Goal: Information Seeking & Learning: Learn about a topic

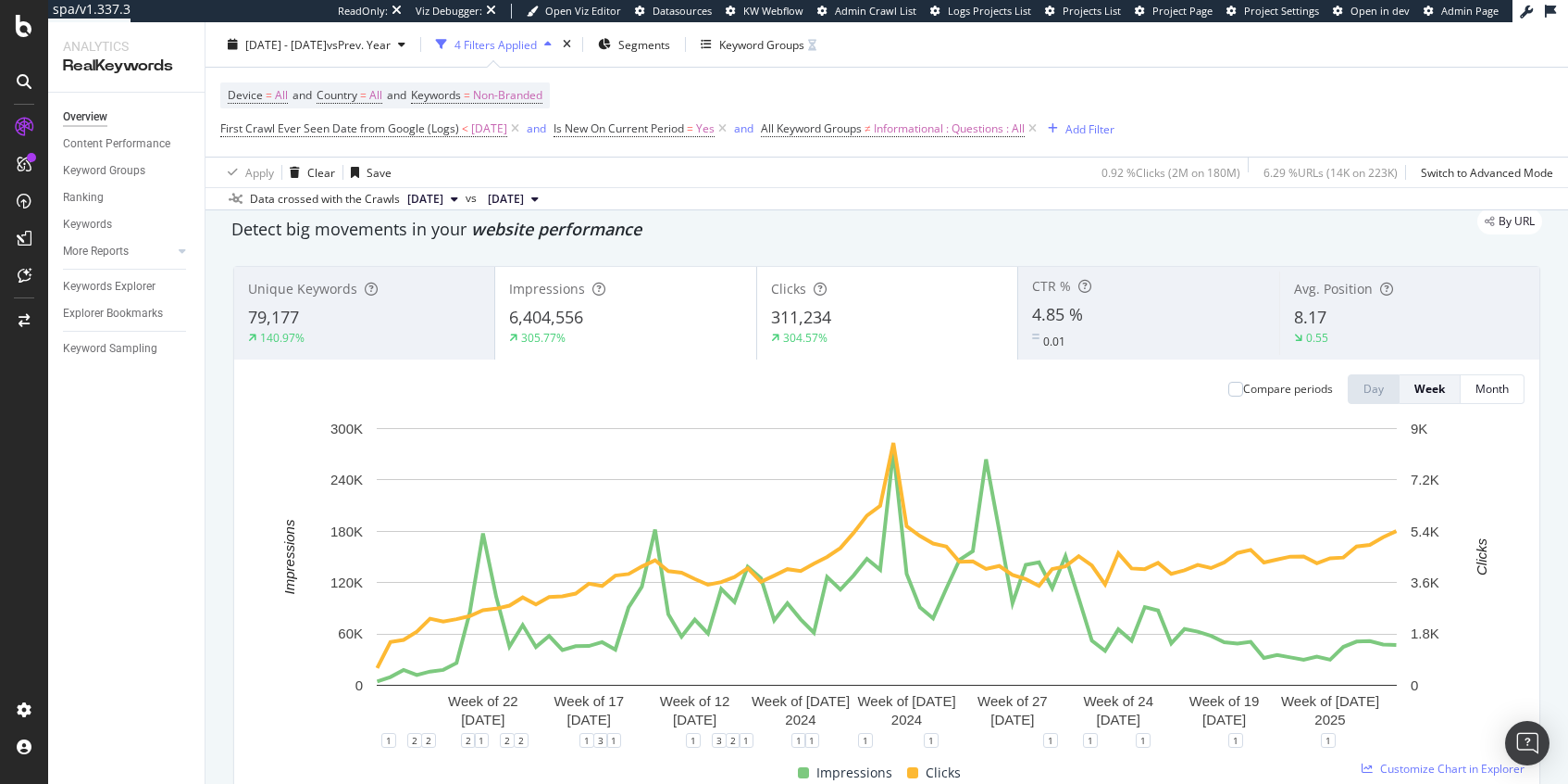
scroll to position [115, 0]
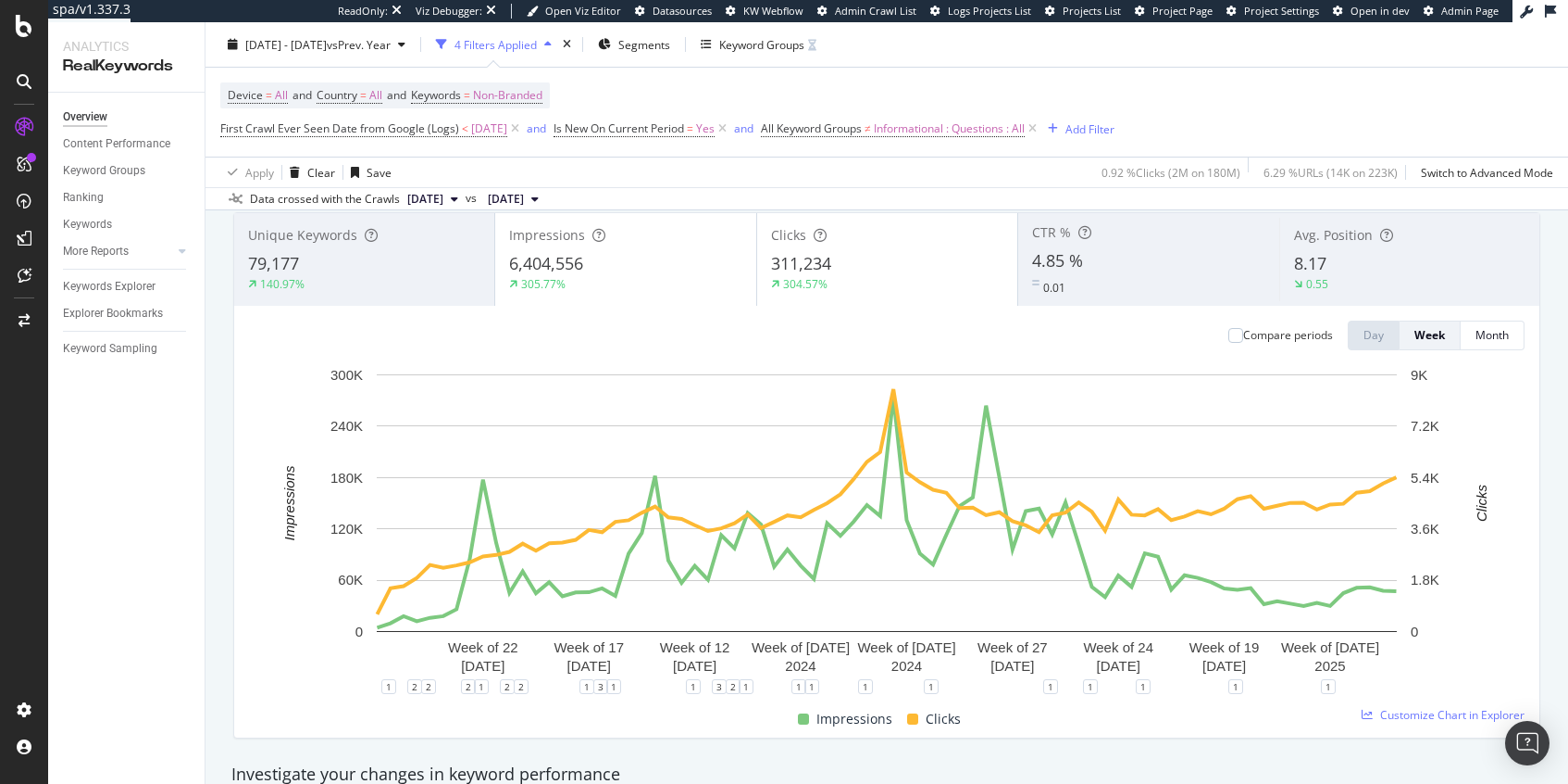
click at [680, 230] on div "Impressions" at bounding box center [625, 235] width 233 height 19
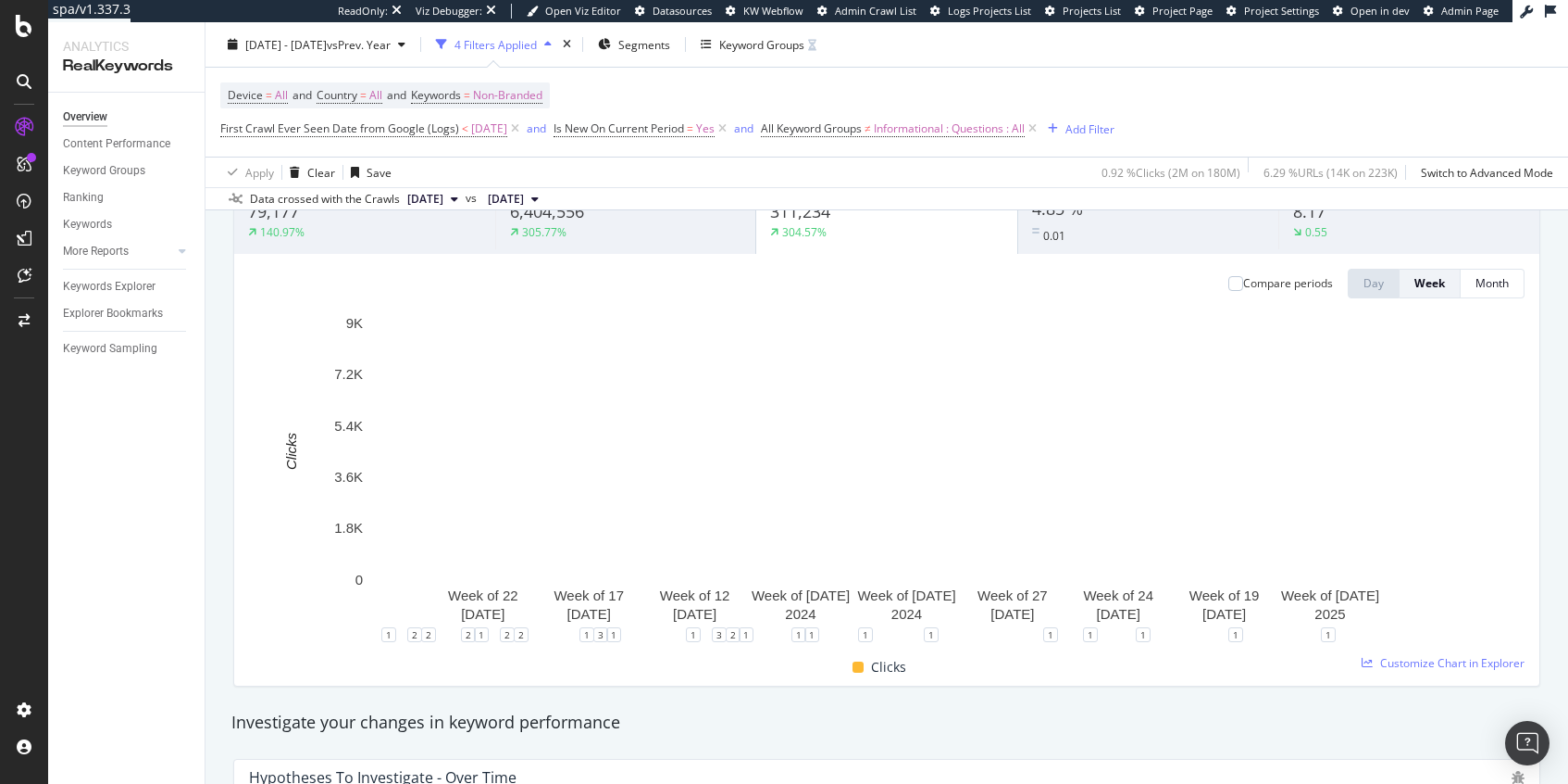
scroll to position [177, 0]
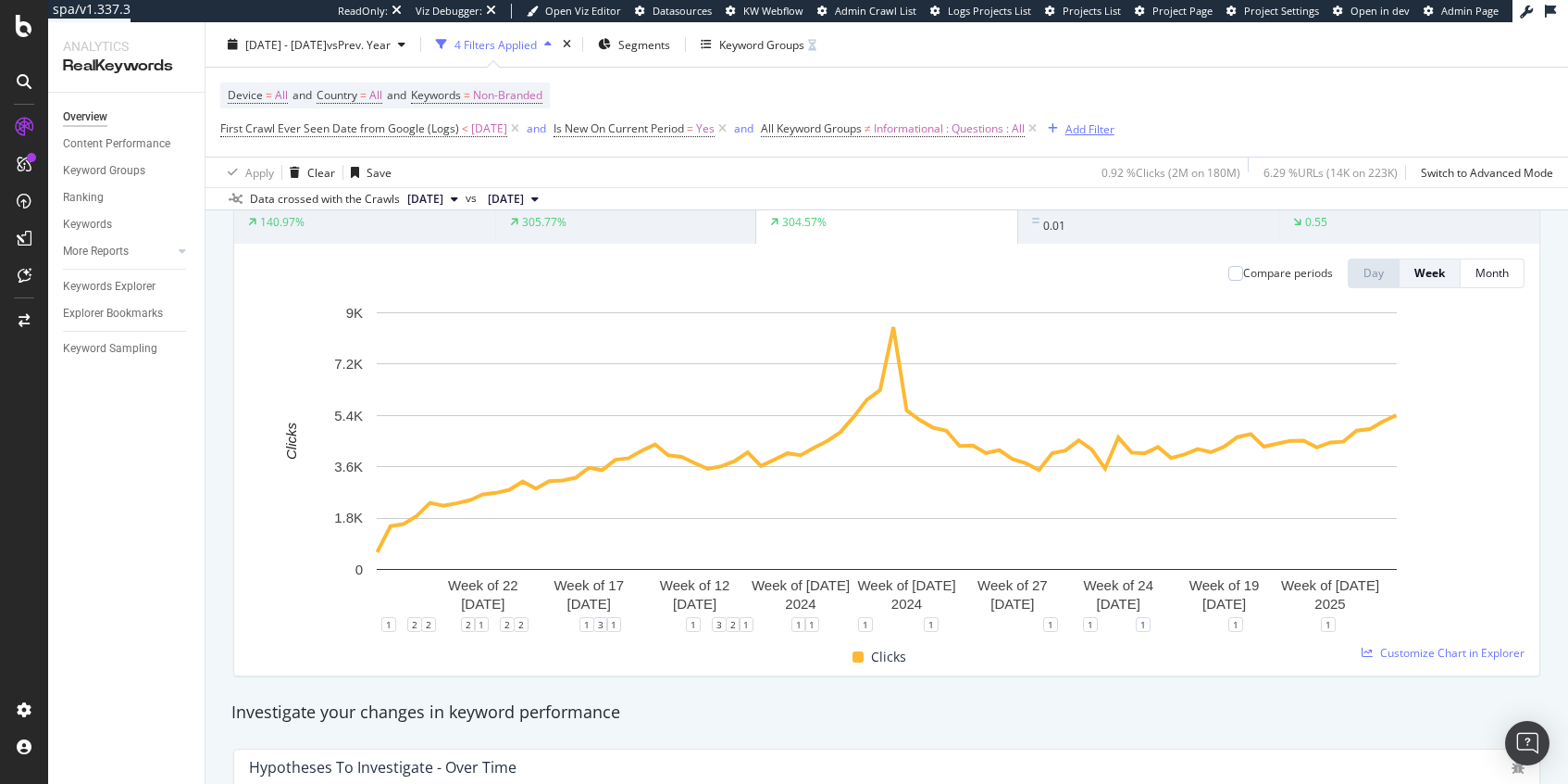
click at [1095, 132] on div "Add Filter" at bounding box center [1090, 129] width 49 height 16
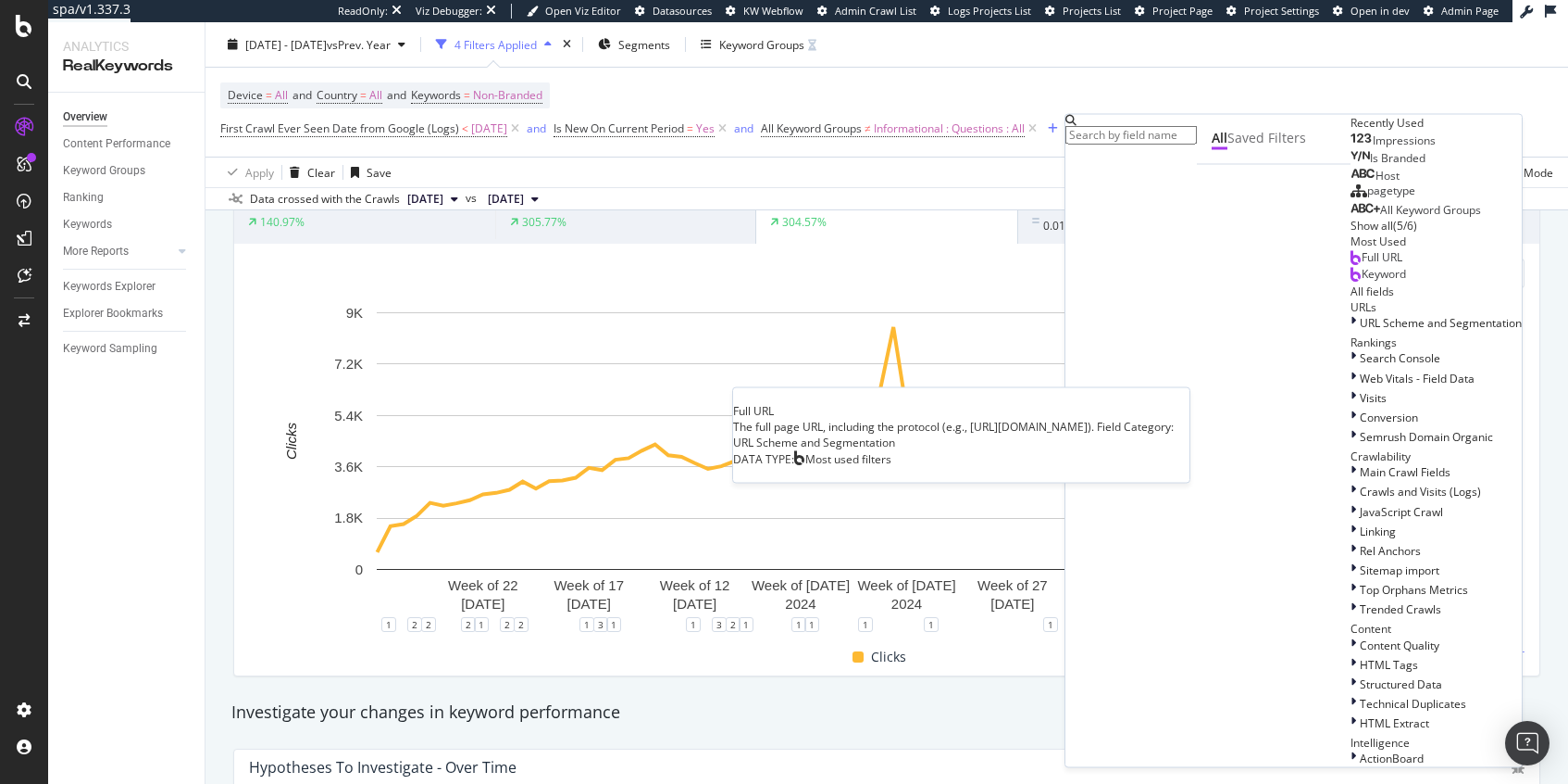
scroll to position [56, 0]
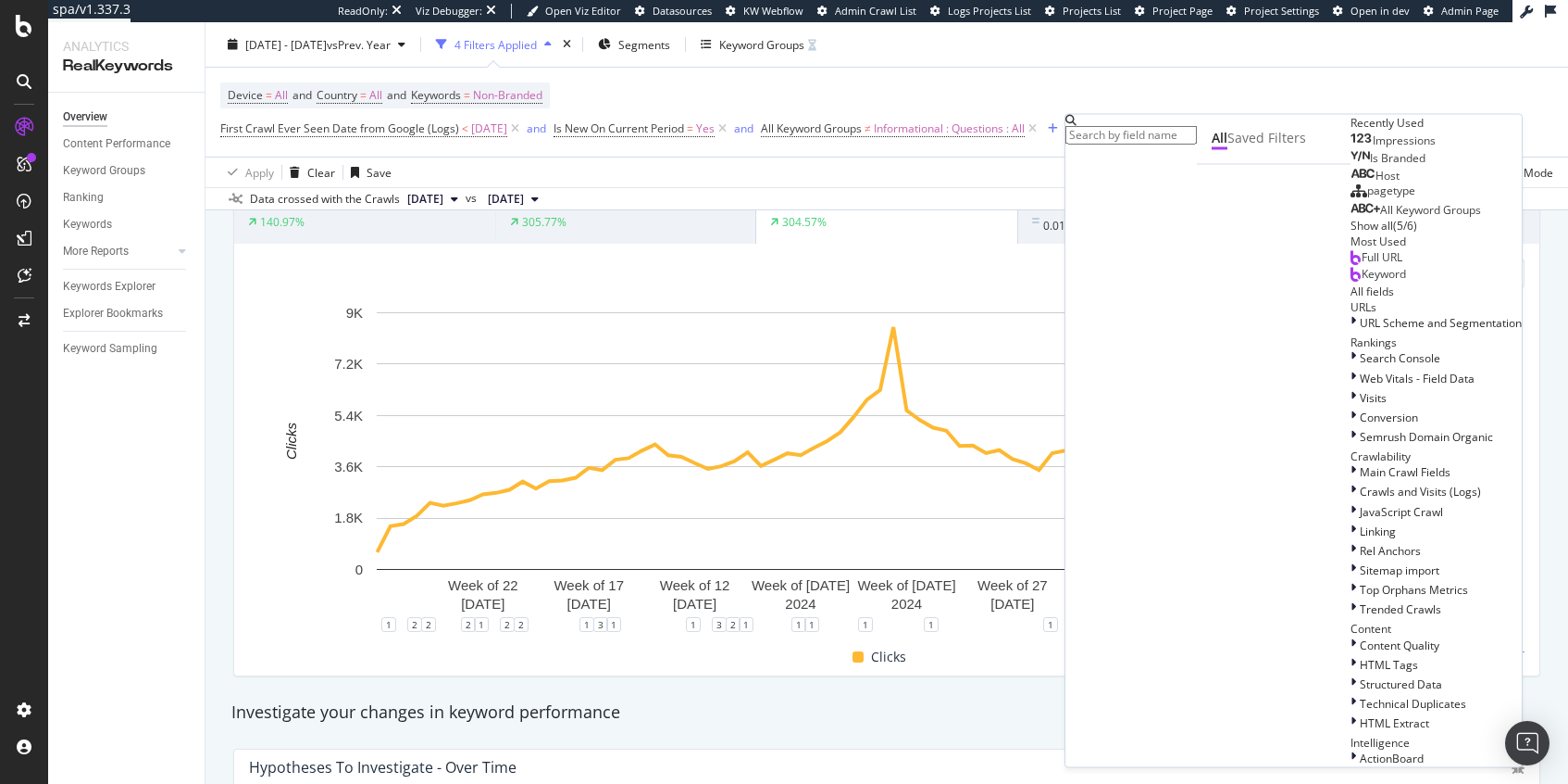
click at [1351, 280] on div "Keyword" at bounding box center [1378, 273] width 55 height 15
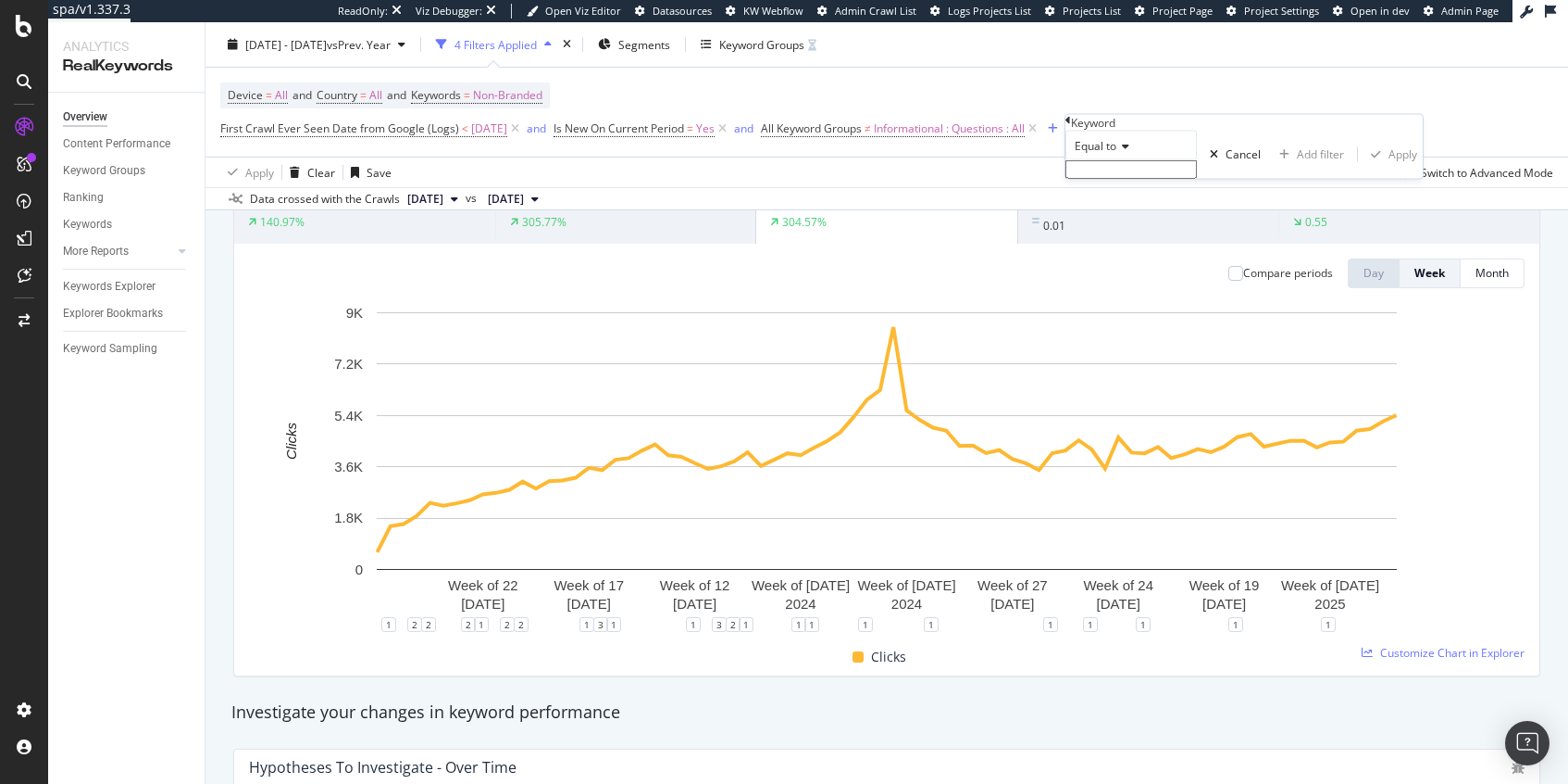
click at [1127, 152] on icon at bounding box center [1122, 146] width 13 height 11
click at [1105, 179] on input "text" at bounding box center [1131, 169] width 131 height 19
type input "cyber attacks"
click at [1126, 152] on icon at bounding box center [1122, 146] width 13 height 11
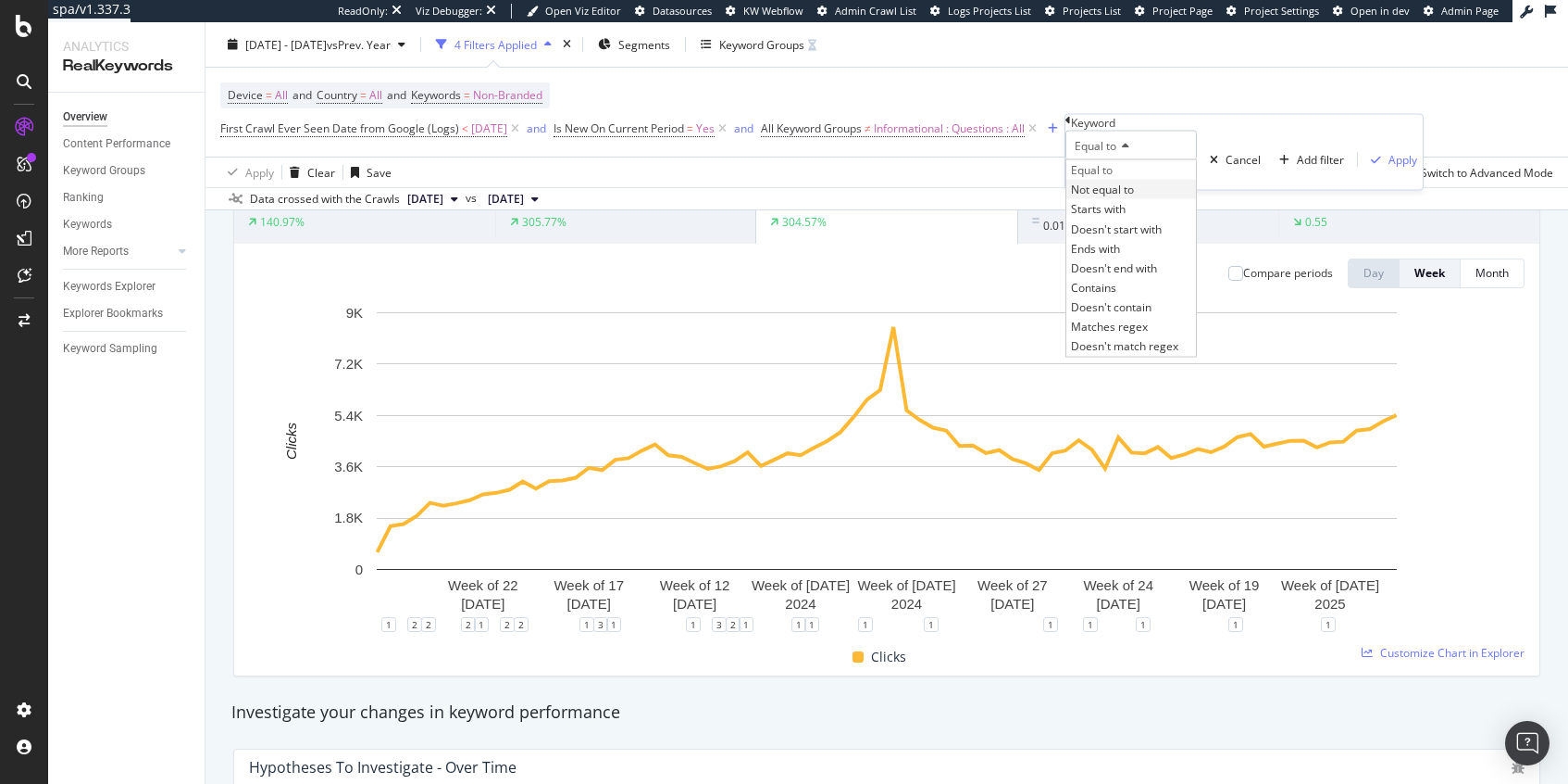
click at [1120, 198] on span "Not equal to" at bounding box center [1102, 189] width 63 height 16
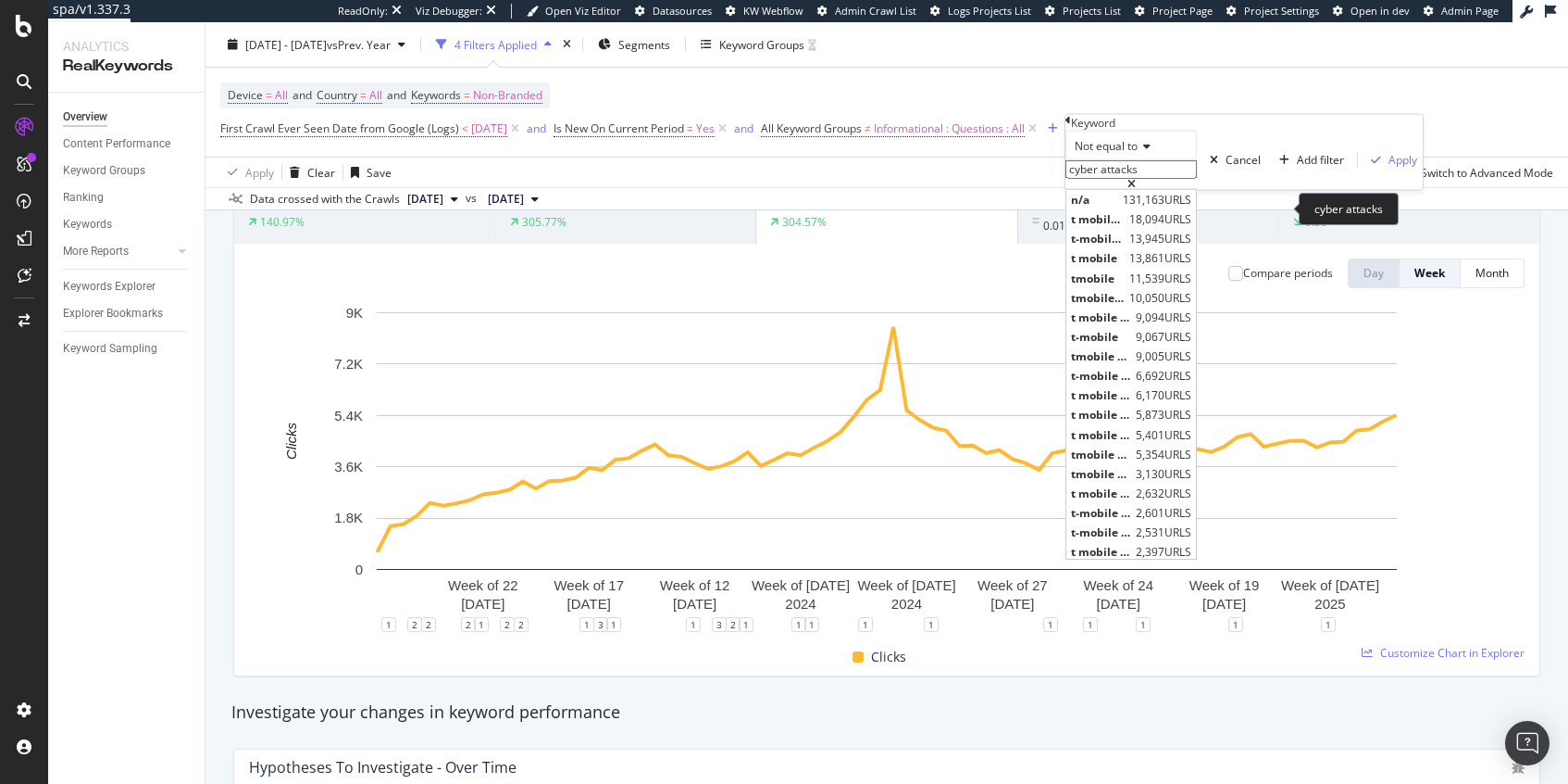
click at [1164, 179] on input "cyber attacks" at bounding box center [1131, 169] width 131 height 19
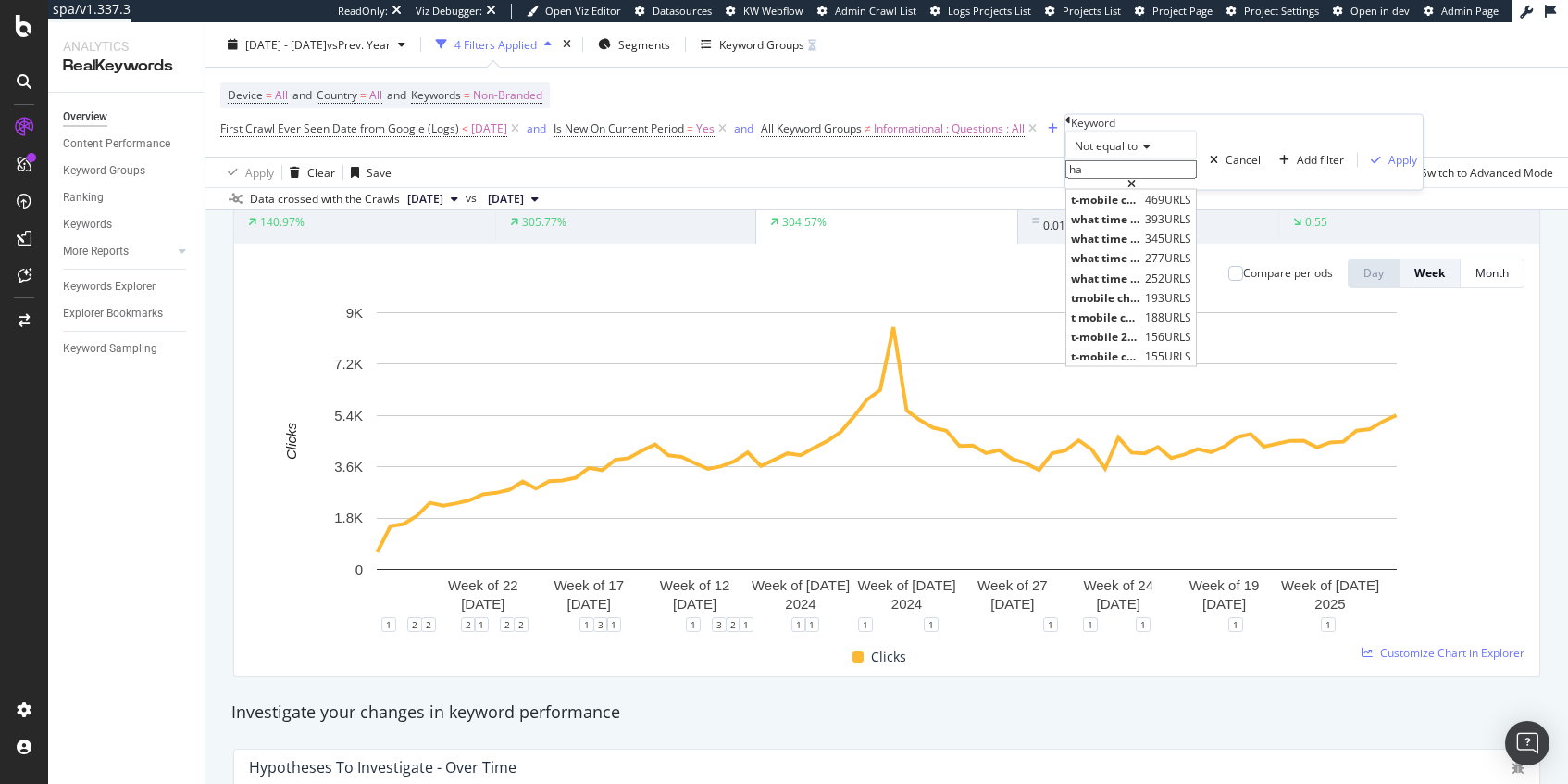
type input "h"
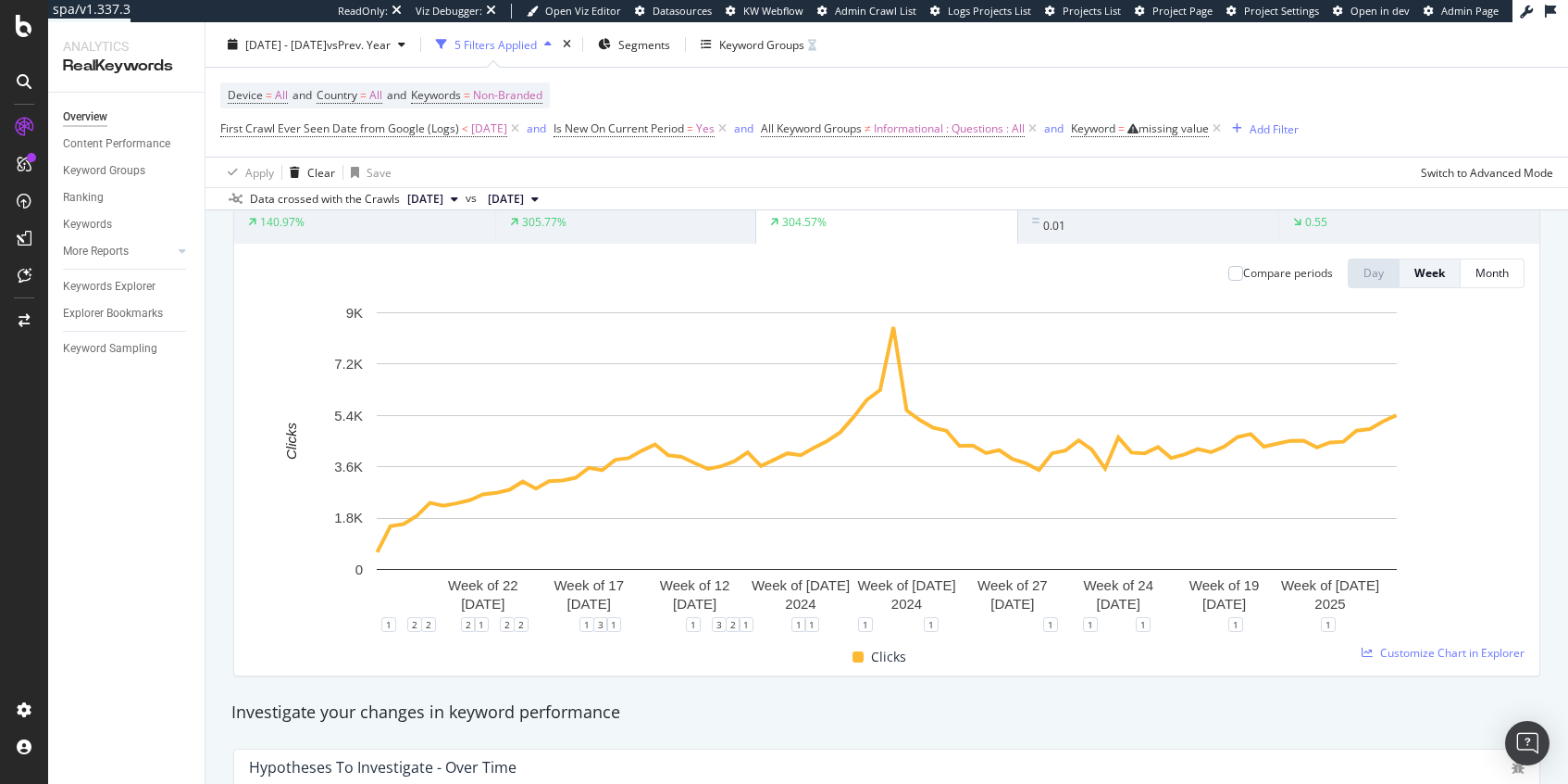
click at [1308, 91] on div "Device = All and Country = All and Keywords = Non-Branded First Crawl Ever Seen…" at bounding box center [887, 111] width 1333 height 89
click at [1224, 131] on icon at bounding box center [1217, 129] width 16 height 19
click at [1105, 118] on button "Add Filter" at bounding box center [1077, 129] width 74 height 22
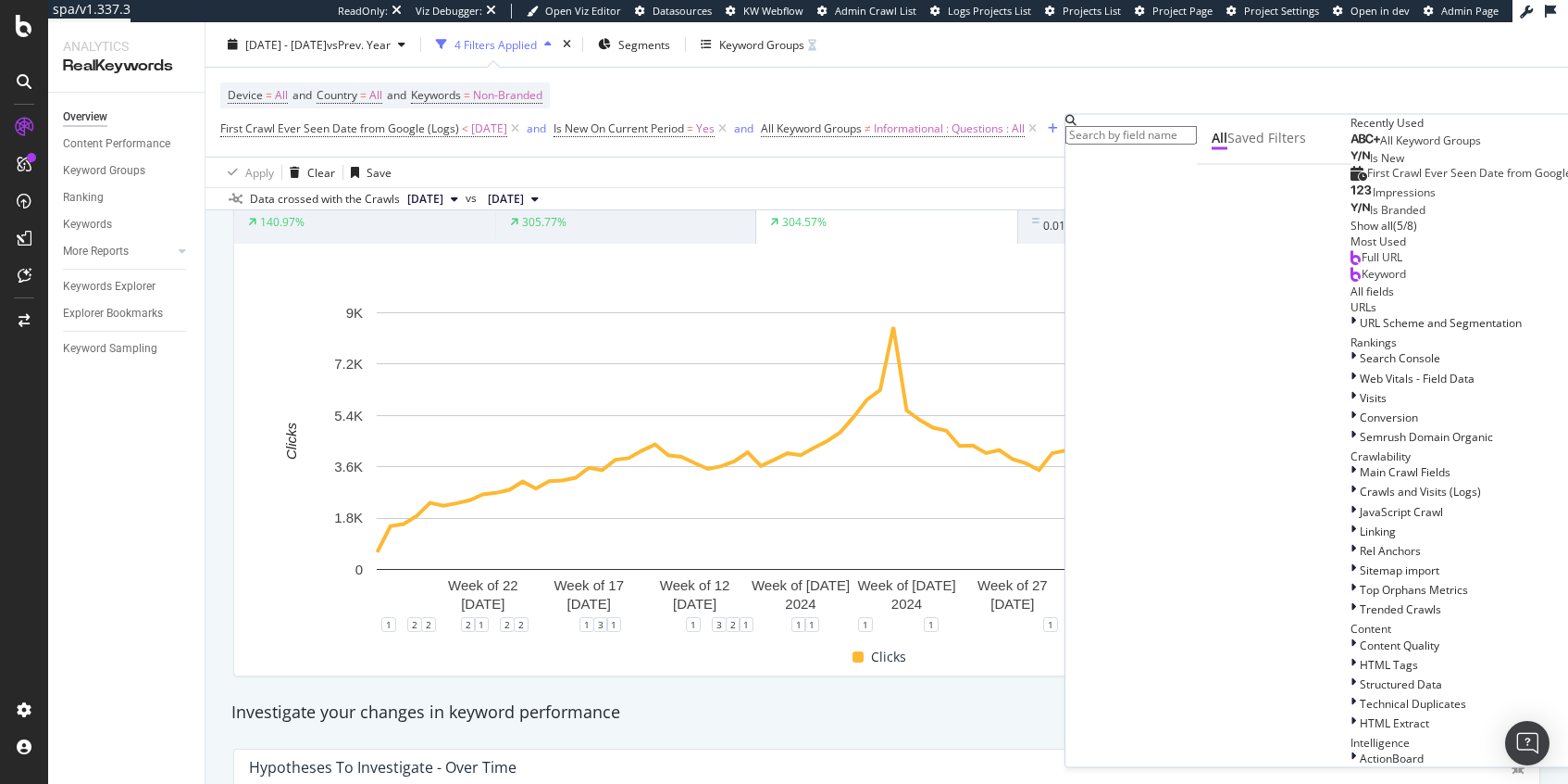
click at [1351, 148] on div "All Keyword Groups" at bounding box center [1416, 140] width 130 height 15
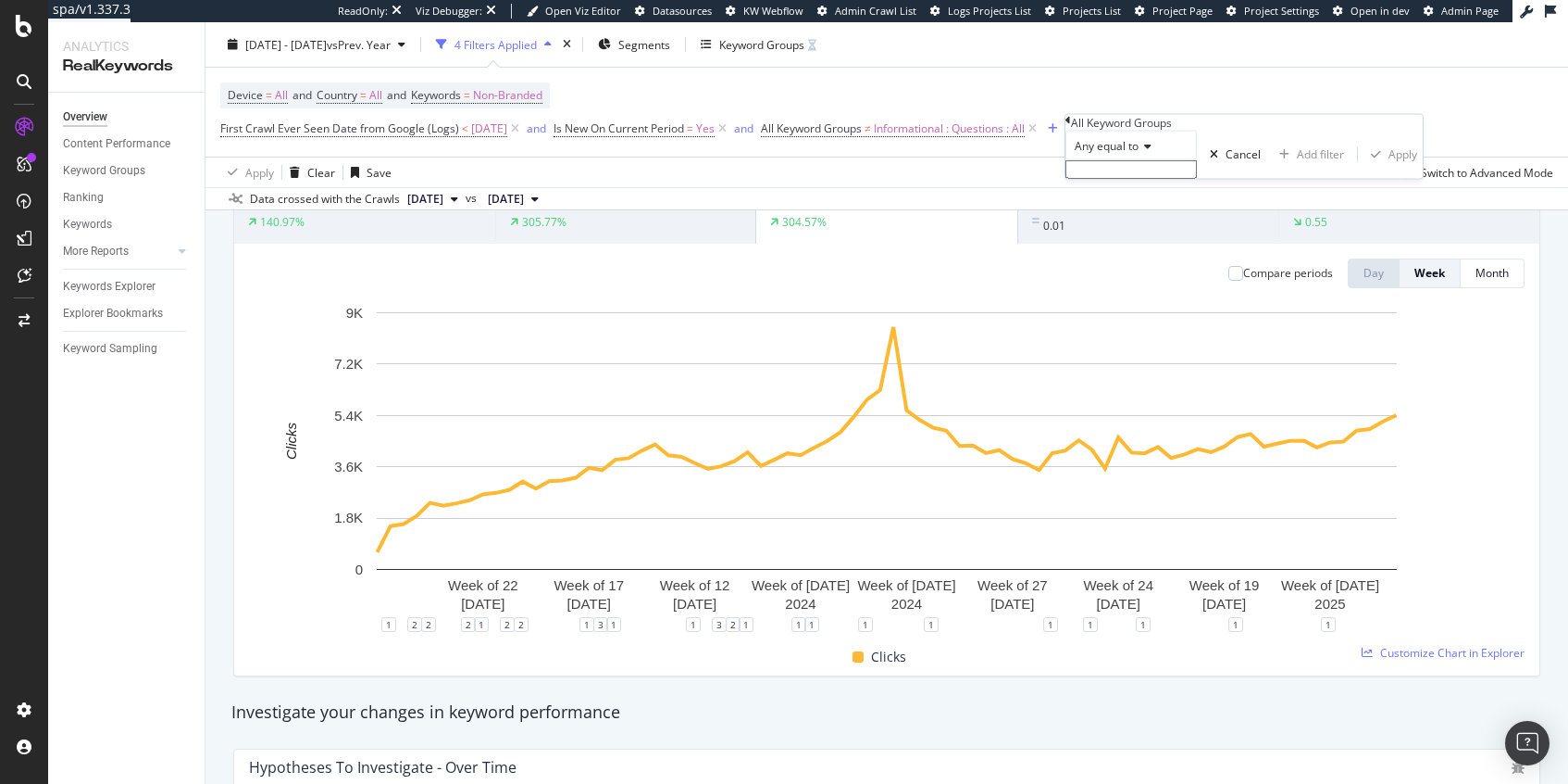
click at [1139, 154] on span "Any equal to" at bounding box center [1107, 146] width 64 height 16
click at [1131, 198] on span "None equal to" at bounding box center [1107, 189] width 72 height 16
click at [1137, 179] on input "text" at bounding box center [1131, 169] width 131 height 19
type input "c"
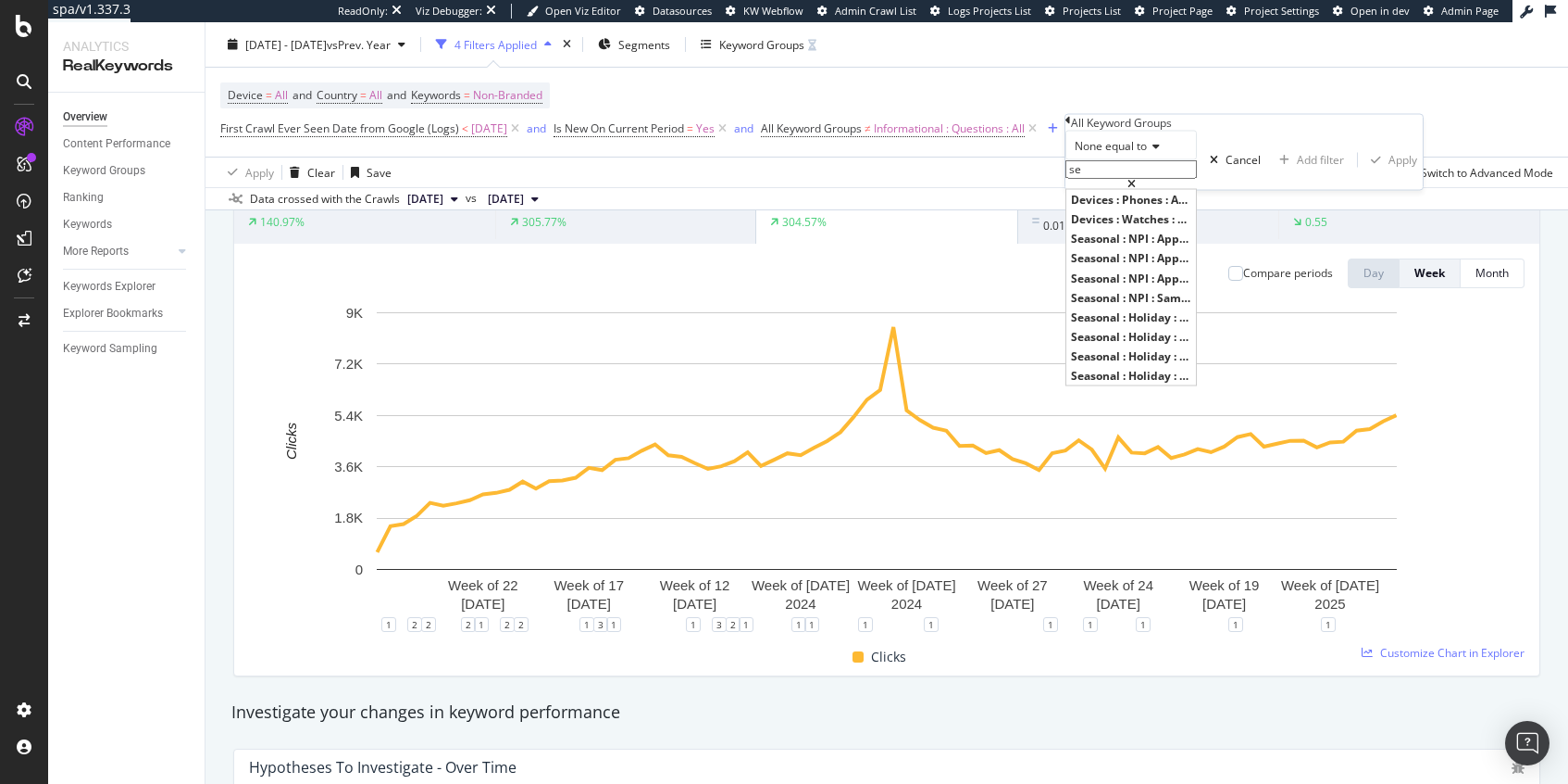
type input "s"
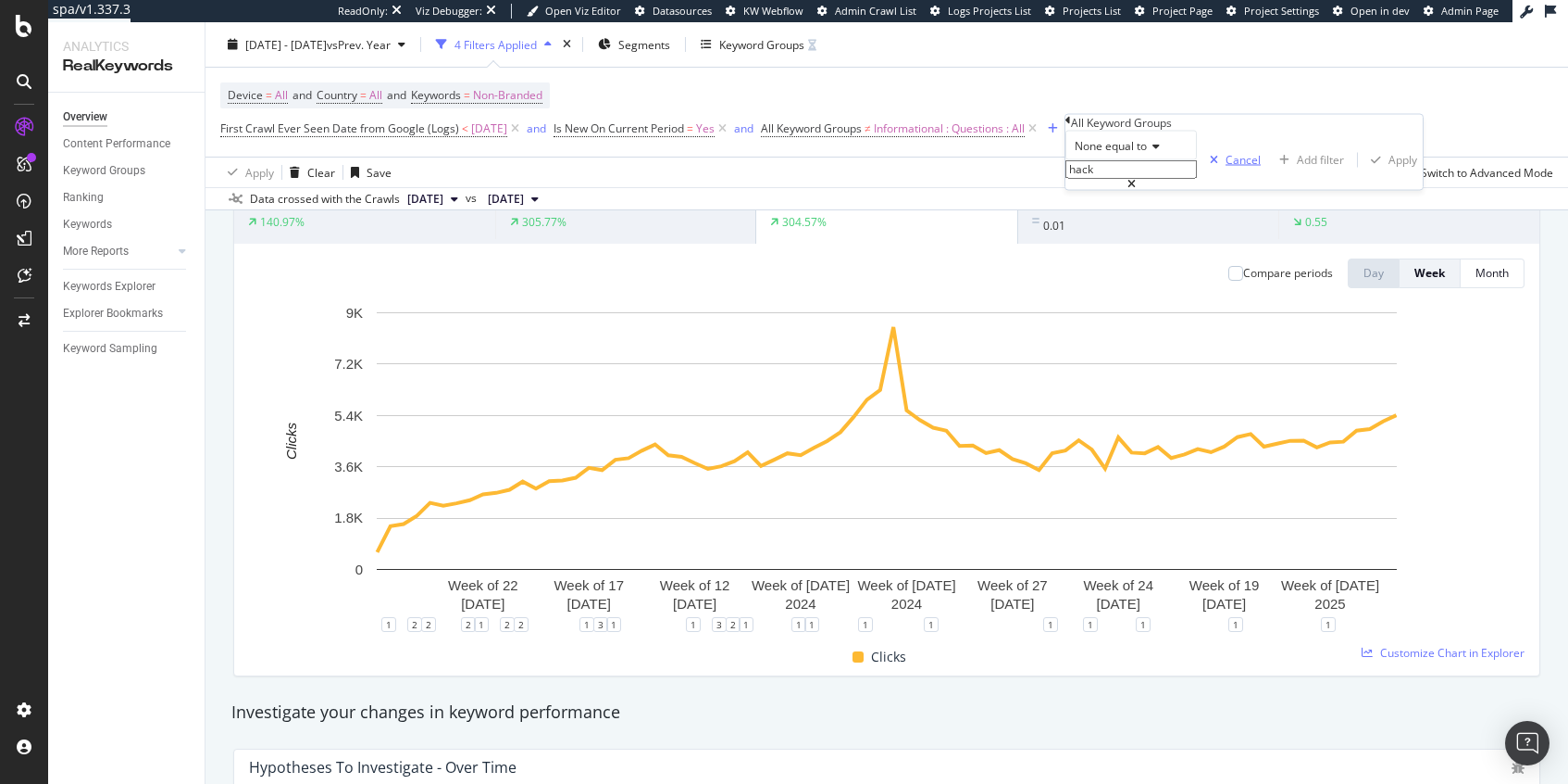
type input "hack"
click at [1225, 168] on div "Cancel" at bounding box center [1243, 160] width 35 height 16
